Goal: Task Accomplishment & Management: Manage account settings

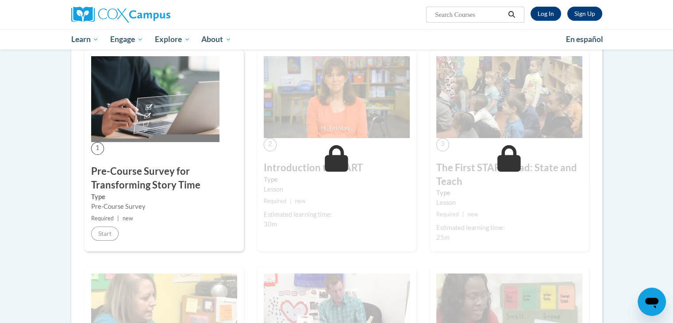
click at [219, 206] on div "Pre-Course Survey" at bounding box center [164, 207] width 146 height 10
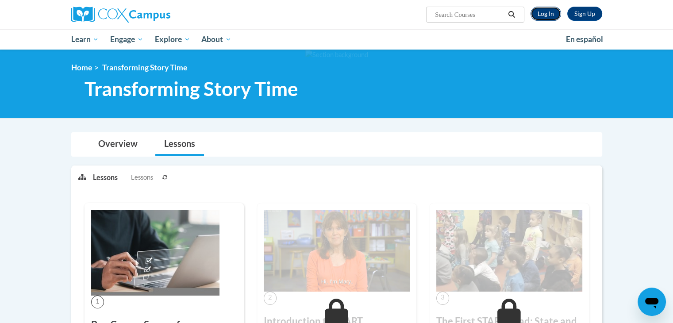
click at [548, 10] on link "Log In" at bounding box center [545, 14] width 31 height 14
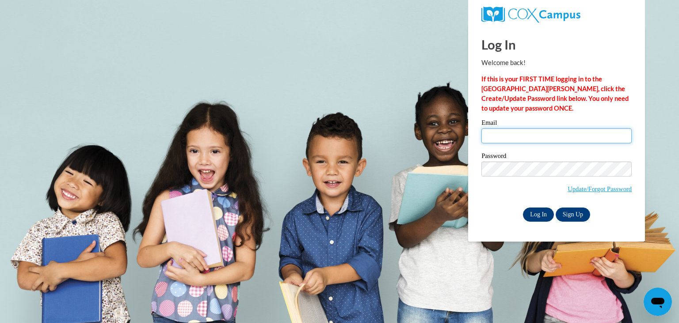
type input "cmcnemar@hotmail.com"
click at [539, 211] on input "Log In" at bounding box center [538, 214] width 31 height 14
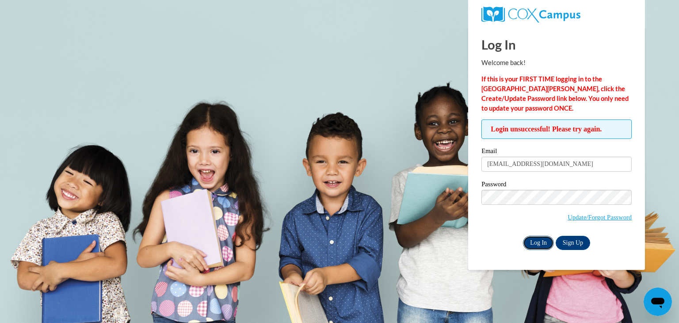
click at [539, 240] on input "Log In" at bounding box center [538, 243] width 31 height 14
click at [583, 167] on input "cmcnemar@hotmail.com" at bounding box center [557, 164] width 150 height 15
type input "c"
type input "cmirabelli@thelearningtreehouse.net"
click at [539, 237] on input "Log In" at bounding box center [538, 243] width 31 height 14
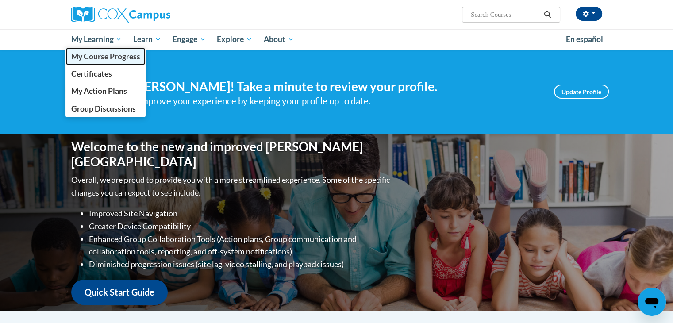
click at [107, 62] on link "My Course Progress" at bounding box center [105, 56] width 80 height 17
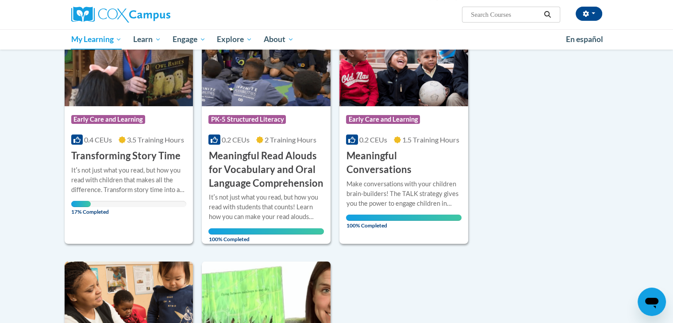
scroll to position [113, 0]
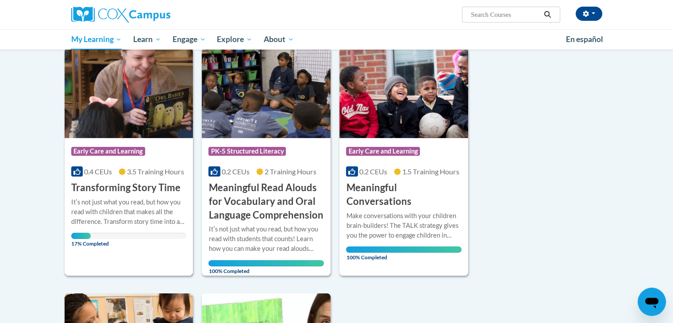
click at [156, 102] on img at bounding box center [129, 93] width 129 height 90
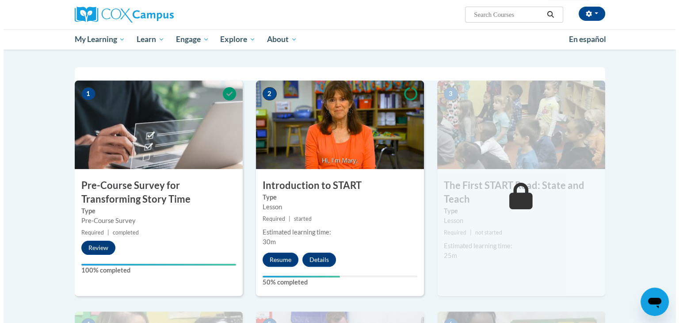
scroll to position [166, 0]
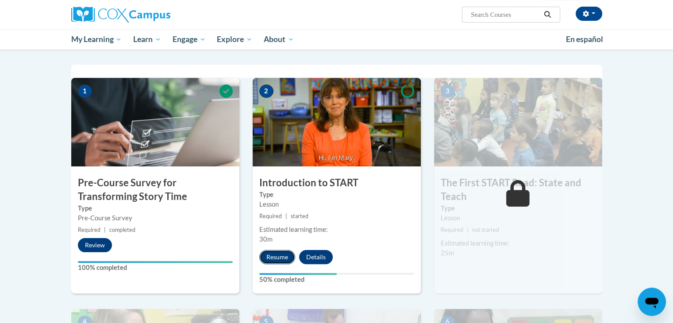
click at [286, 257] on button "Resume" at bounding box center [277, 257] width 36 height 14
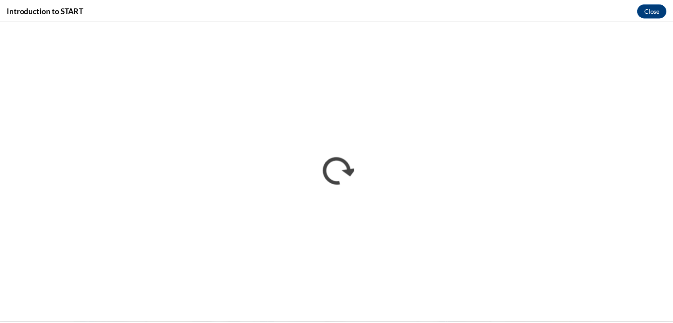
scroll to position [0, 0]
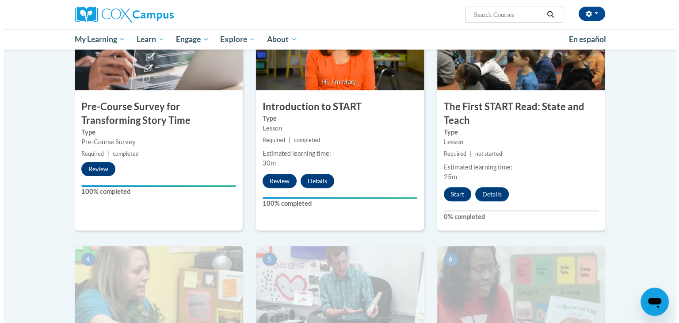
scroll to position [257, 0]
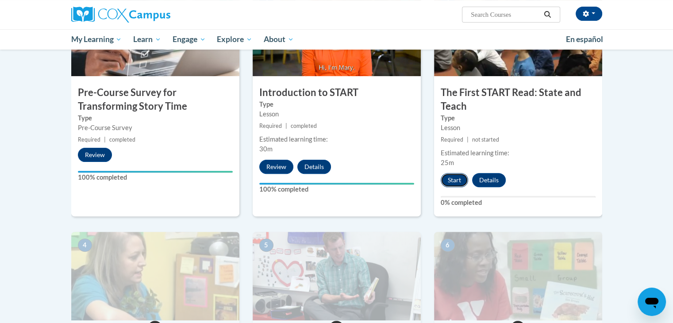
click at [458, 177] on button "Start" at bounding box center [453, 180] width 27 height 14
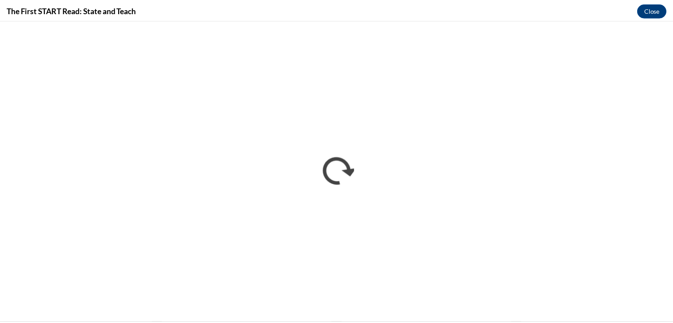
scroll to position [0, 0]
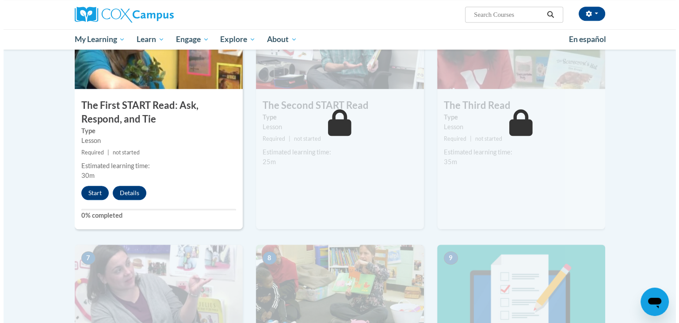
scroll to position [489, 0]
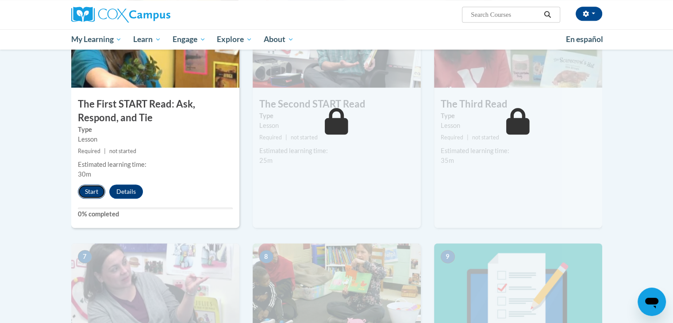
click at [92, 196] on button "Start" at bounding box center [91, 191] width 27 height 14
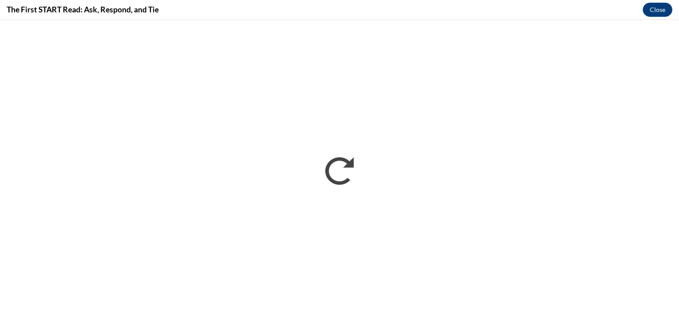
scroll to position [0, 0]
